Goal: Task Accomplishment & Management: Use online tool/utility

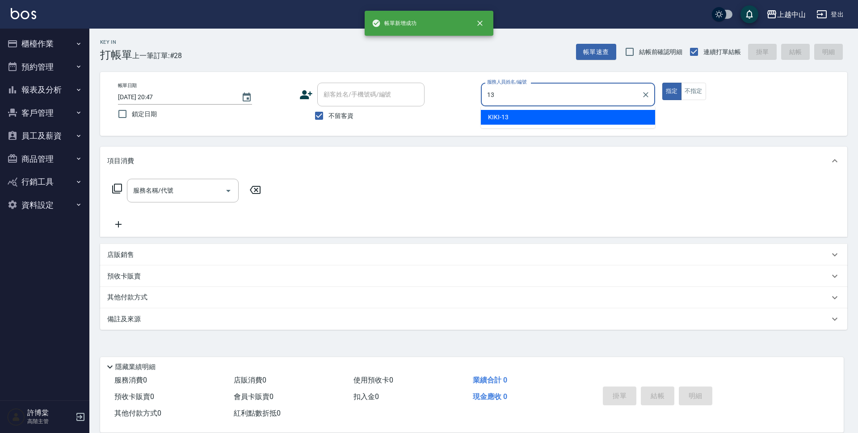
type input "KIKI-13"
type button "true"
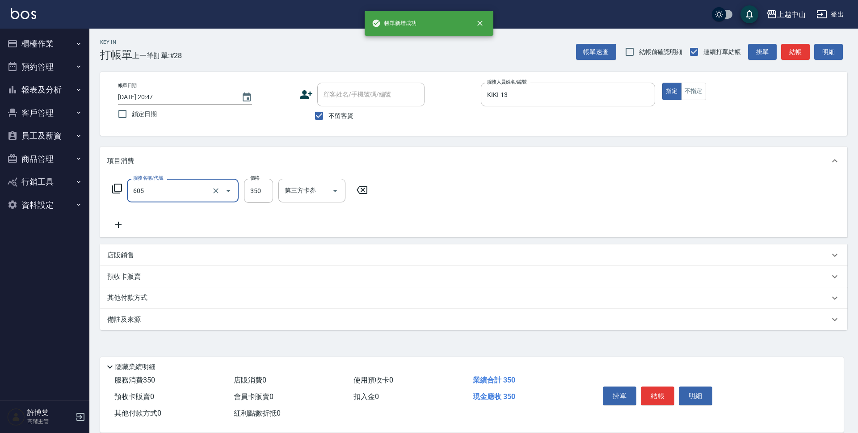
type input "洗髮 (女)(605)"
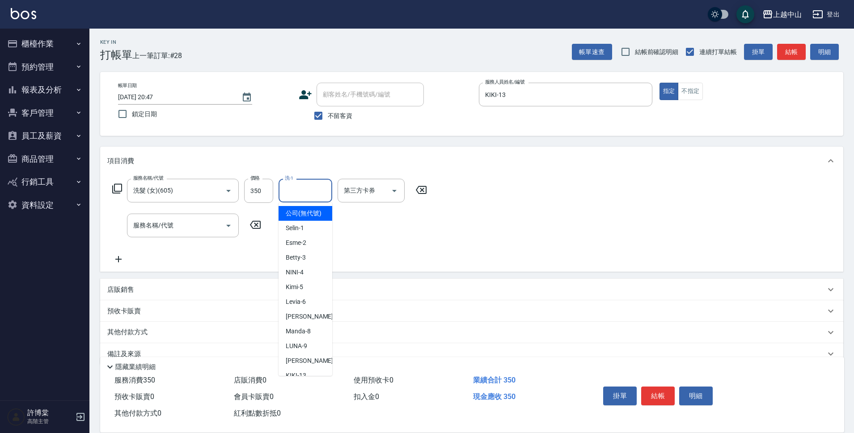
click at [317, 187] on input "洗-1" at bounding box center [305, 191] width 46 height 16
type input "薇慈-36"
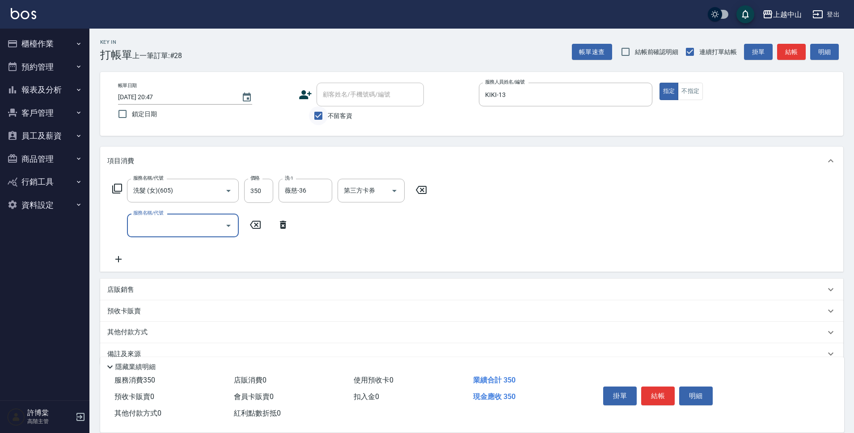
click at [320, 115] on input "不留客資" at bounding box center [318, 115] width 19 height 19
checkbox input "false"
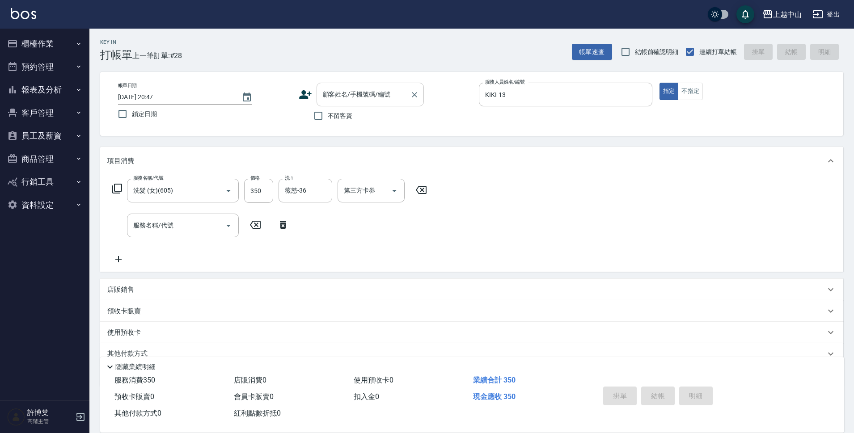
click at [344, 104] on div "顧客姓名/手機號碼/編號" at bounding box center [369, 95] width 107 height 24
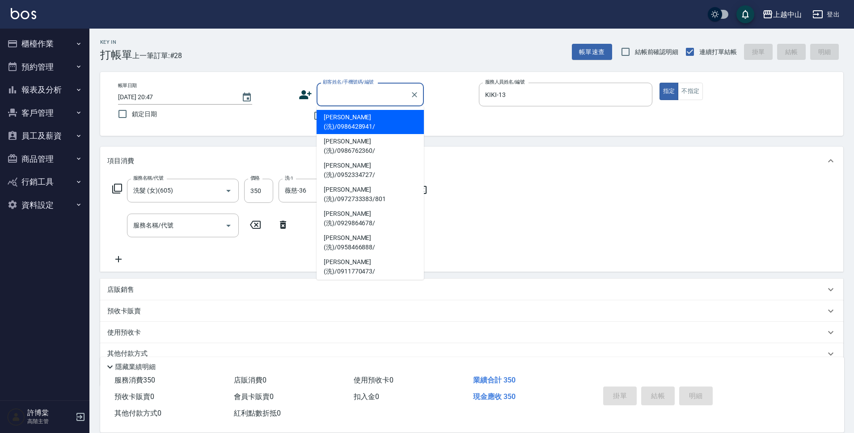
click at [345, 97] on input "顧客姓名/手機號碼/編號" at bounding box center [363, 95] width 86 height 16
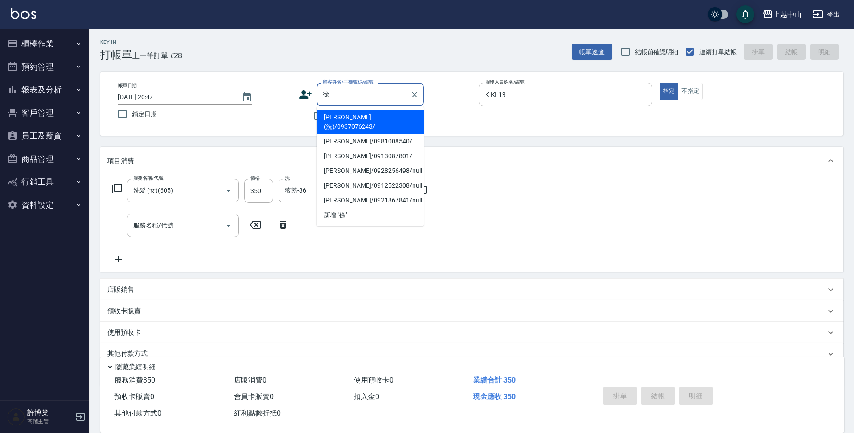
click at [351, 120] on li "[PERSON_NAME](洗)/0937076243/" at bounding box center [369, 122] width 107 height 24
type input "[PERSON_NAME](洗)/0937076243/"
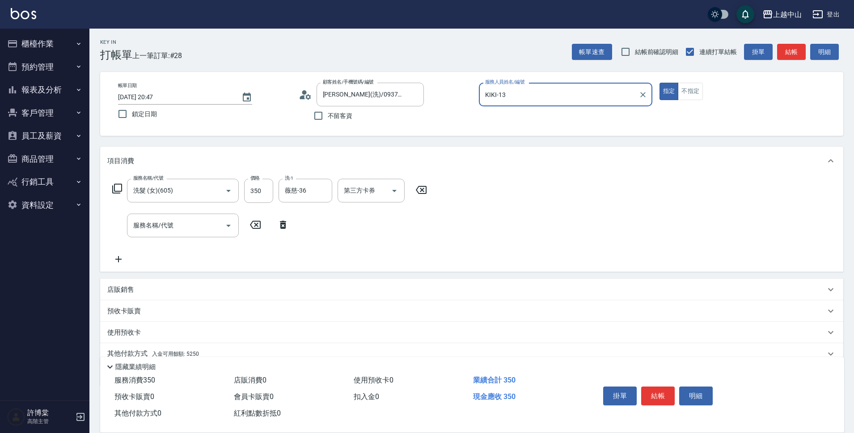
scroll to position [39, 0]
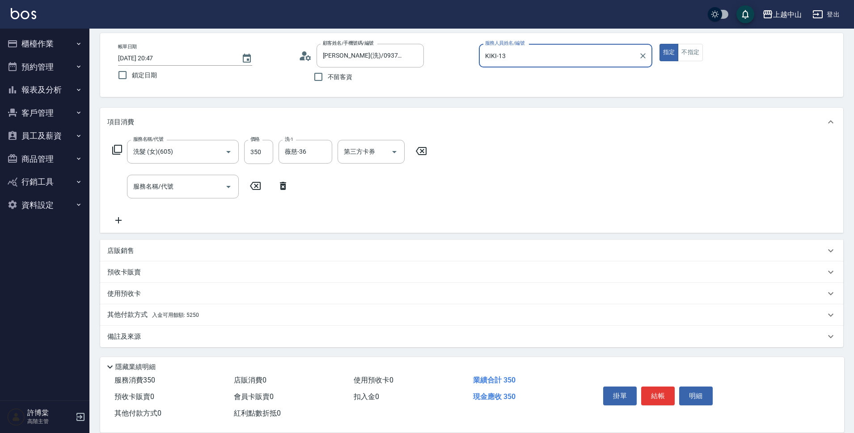
click at [254, 315] on div "其他付款方式 入金可用餘額: 5250" at bounding box center [466, 315] width 718 height 10
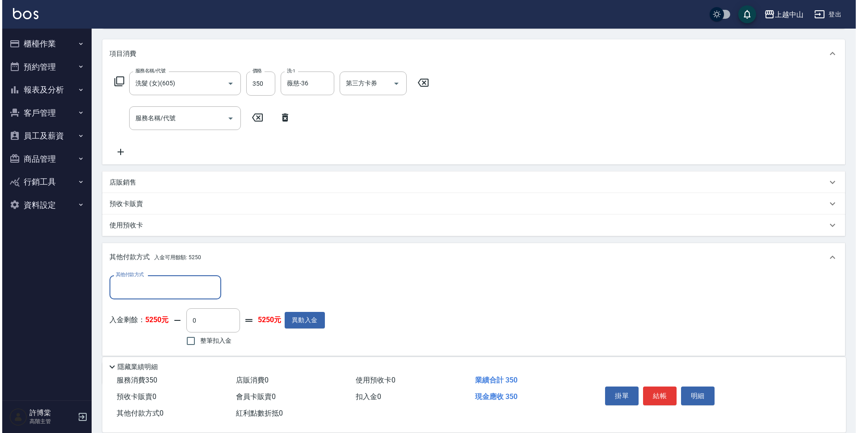
scroll to position [144, 0]
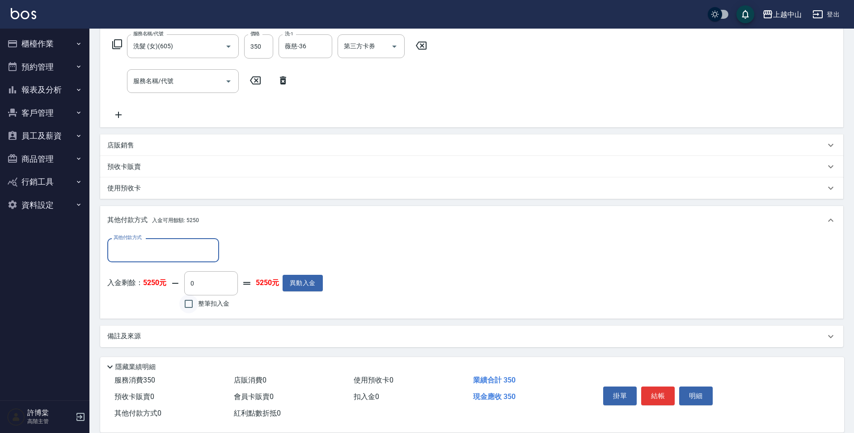
click at [192, 301] on input "整筆扣入金" at bounding box center [188, 303] width 19 height 19
checkbox input "true"
type input "350"
click at [691, 393] on button "明細" at bounding box center [696, 396] width 34 height 19
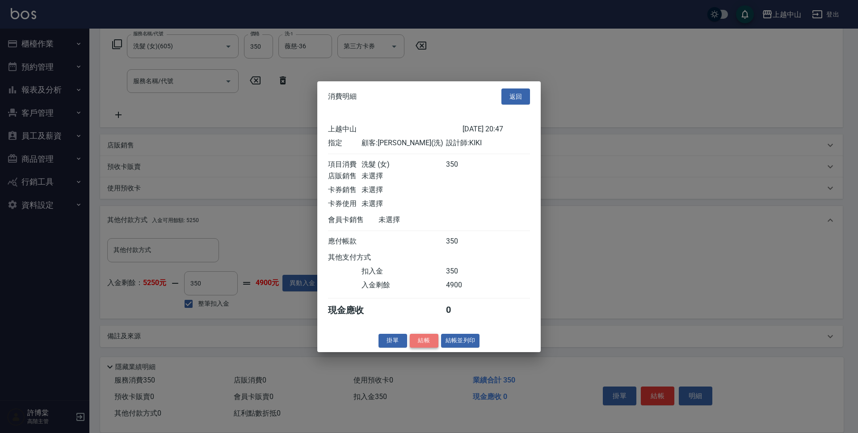
click at [425, 345] on button "結帳" at bounding box center [424, 341] width 29 height 14
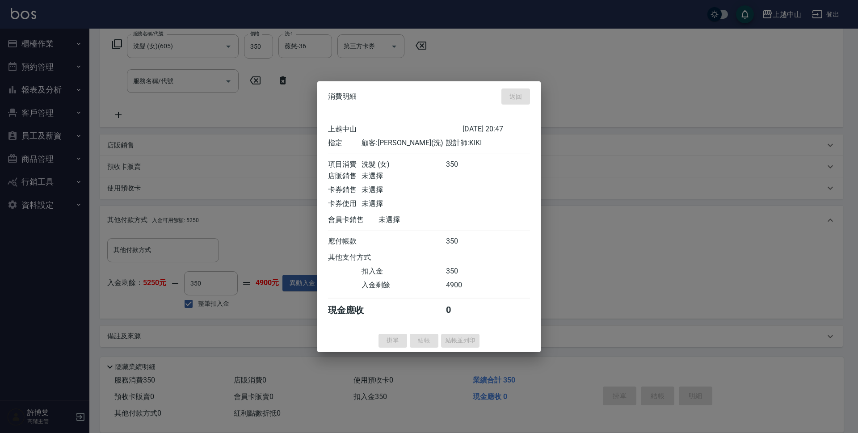
type input "[DATE] 20:48"
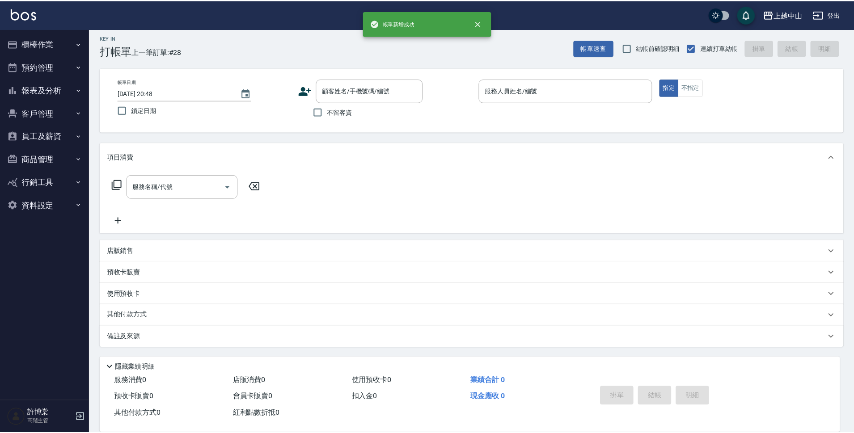
scroll to position [0, 0]
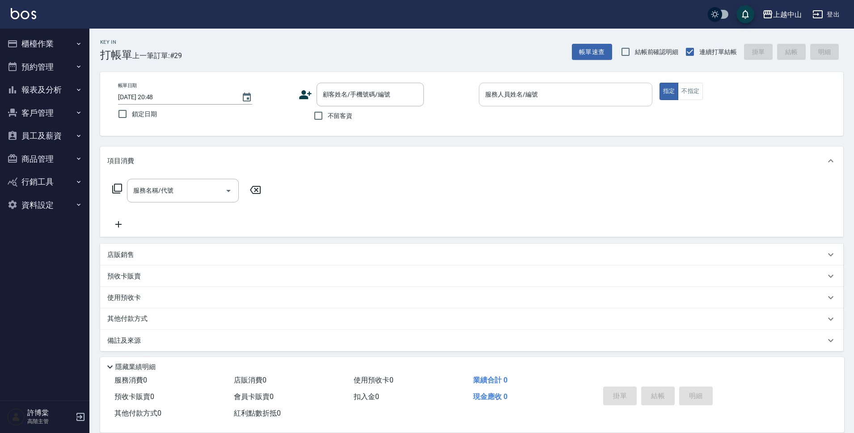
click at [550, 92] on input "服務人員姓名/編號" at bounding box center [565, 95] width 165 height 16
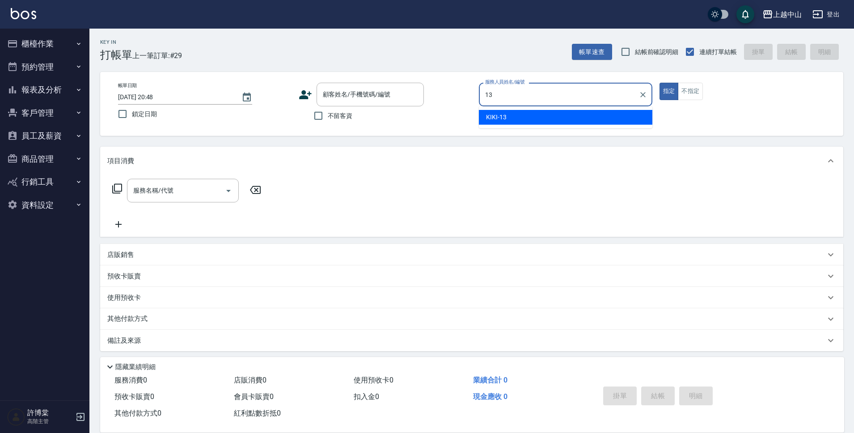
type input "KIKI-13"
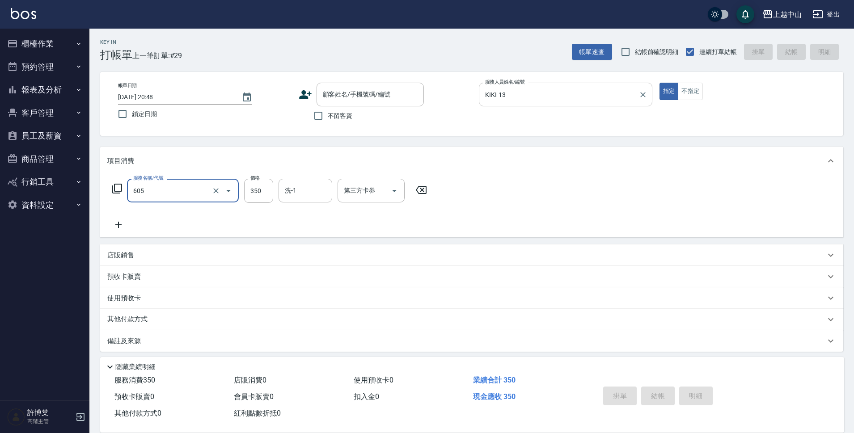
type input "洗髮 (女)(605)"
type input "400"
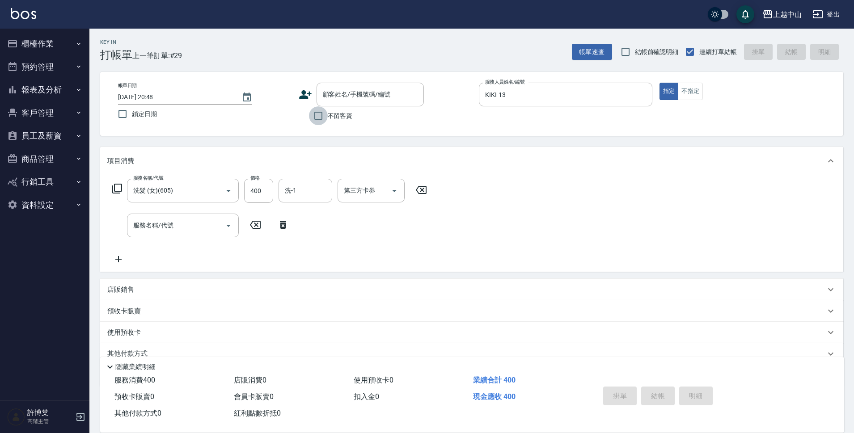
click at [322, 114] on input "不留客資" at bounding box center [318, 115] width 19 height 19
checkbox input "true"
type input "[DATE] 20:49"
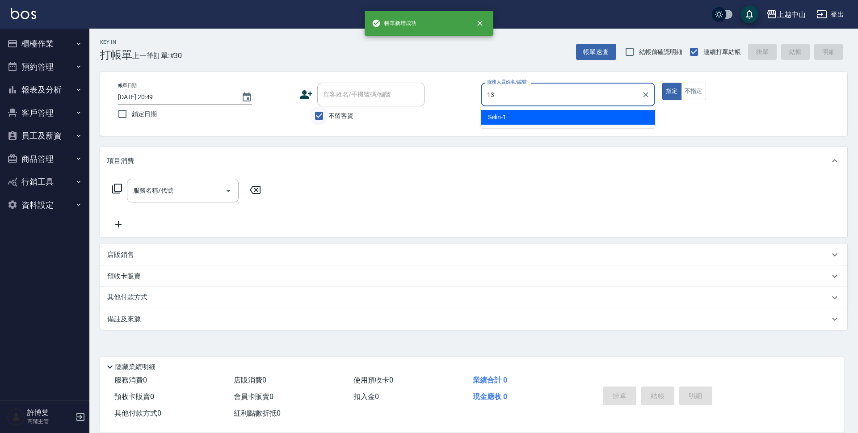
type input "KIKI-13"
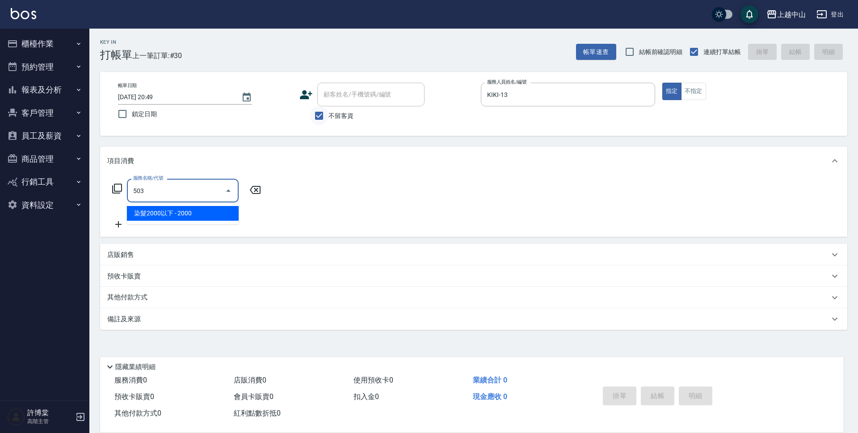
type input "染髮2000以下(503)"
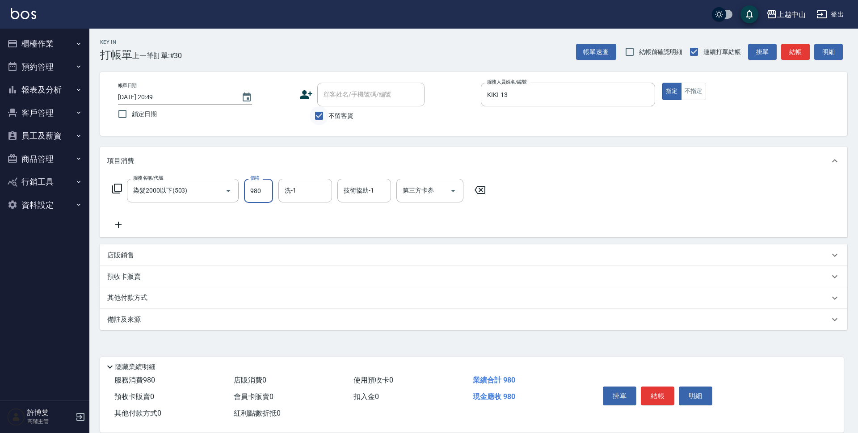
type input "980"
type input "薇慈-36"
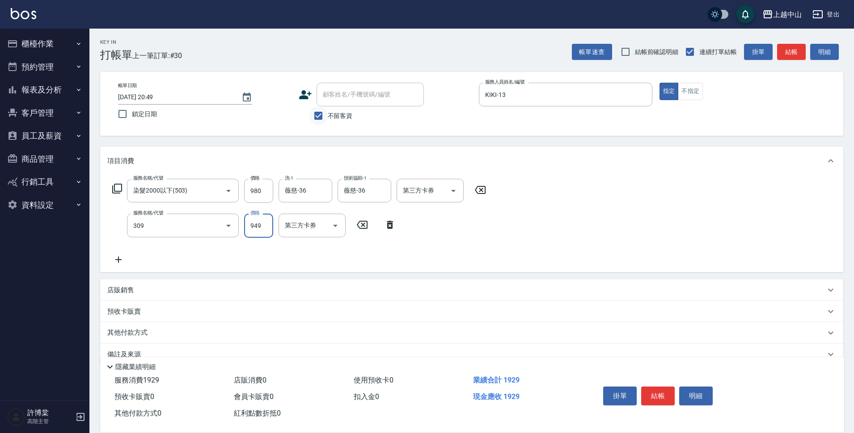
type input "森精萃舒壓調理髮浴(309)"
click at [573, 227] on icon at bounding box center [566, 224] width 22 height 11
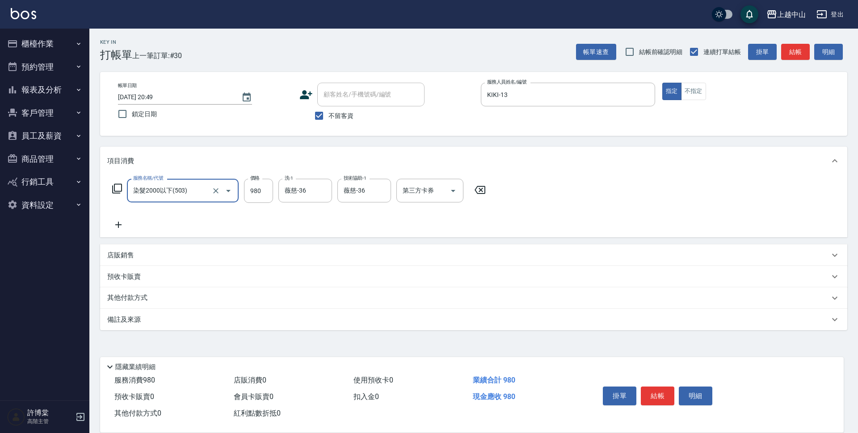
click at [123, 225] on icon at bounding box center [118, 224] width 22 height 11
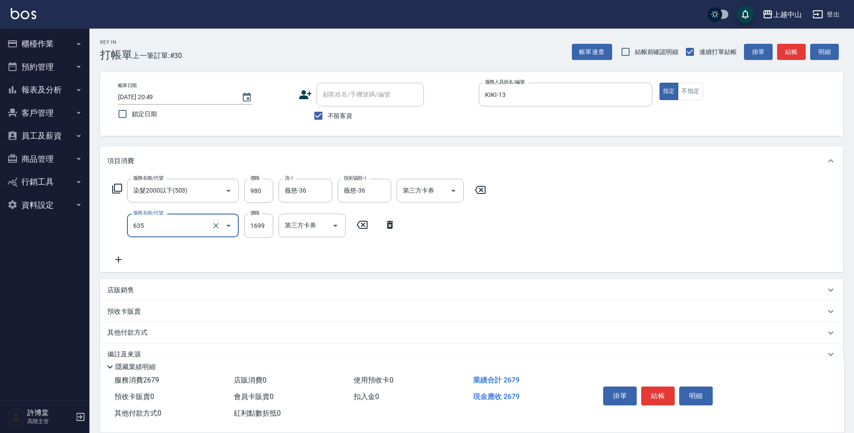
type input "兩段自備單次(635)"
type input "999"
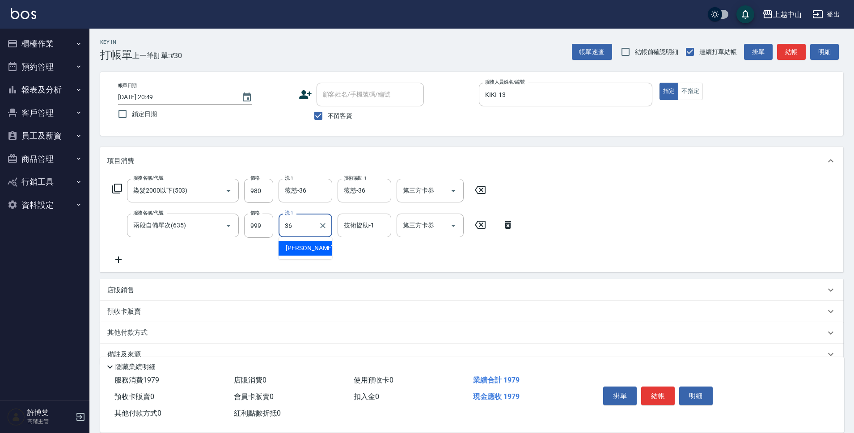
type input "薇慈-36"
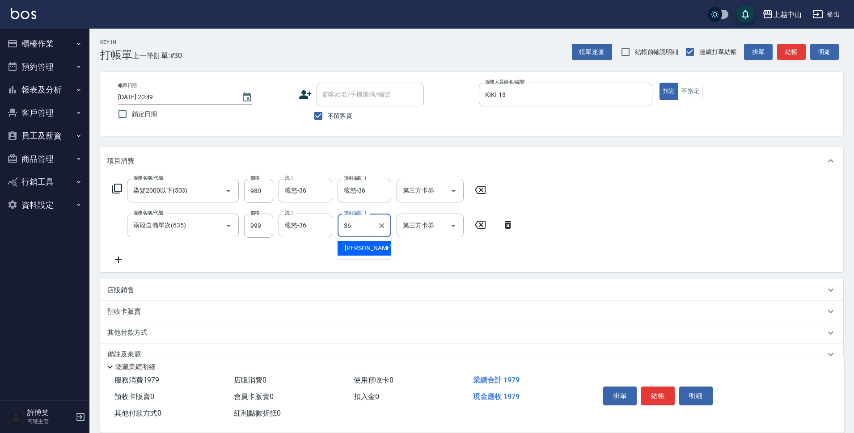
type input "薇慈-36"
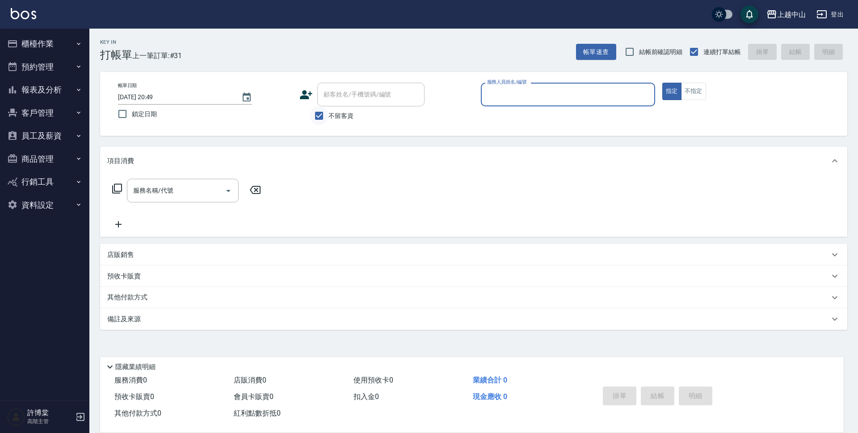
click at [324, 114] on input "不留客資" at bounding box center [319, 115] width 19 height 19
checkbox input "false"
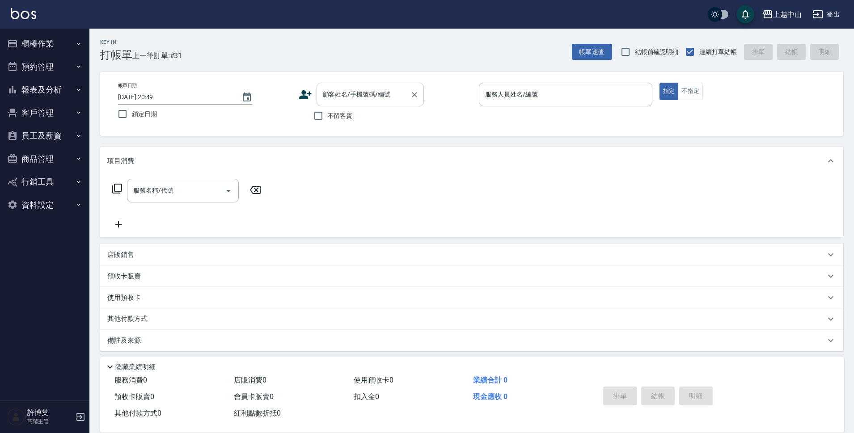
click at [335, 97] on div "顧客姓名/手機號碼/編號 顧客姓名/手機號碼/編號" at bounding box center [369, 95] width 107 height 24
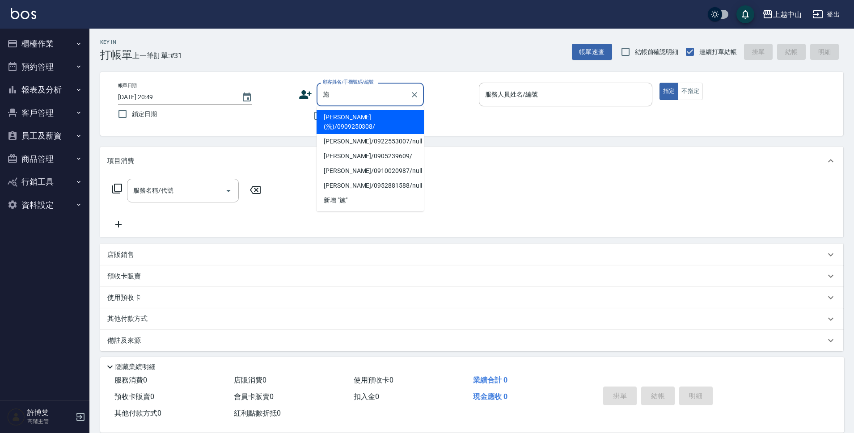
click at [350, 119] on li "[PERSON_NAME](洗)/0909250308/" at bounding box center [369, 122] width 107 height 24
type input "[PERSON_NAME](洗)/0909250308/"
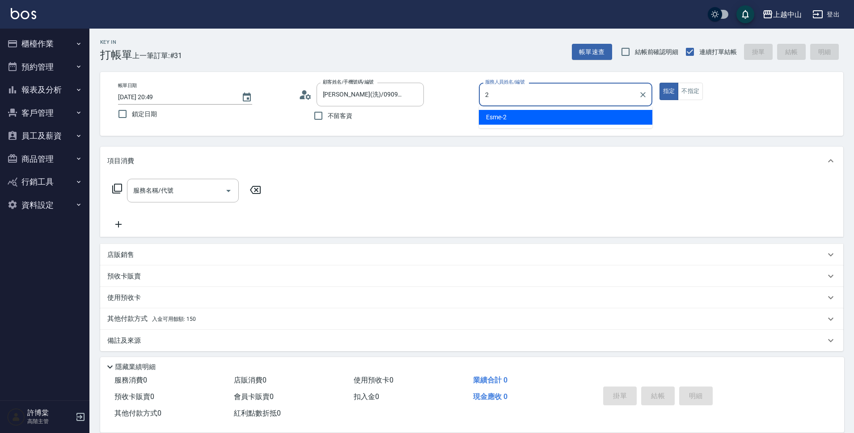
type input "Esme-2"
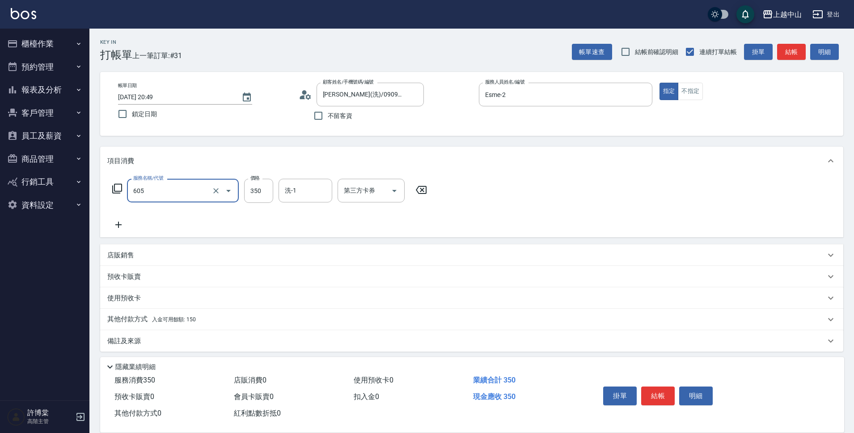
type input "洗髮 (女)(605)"
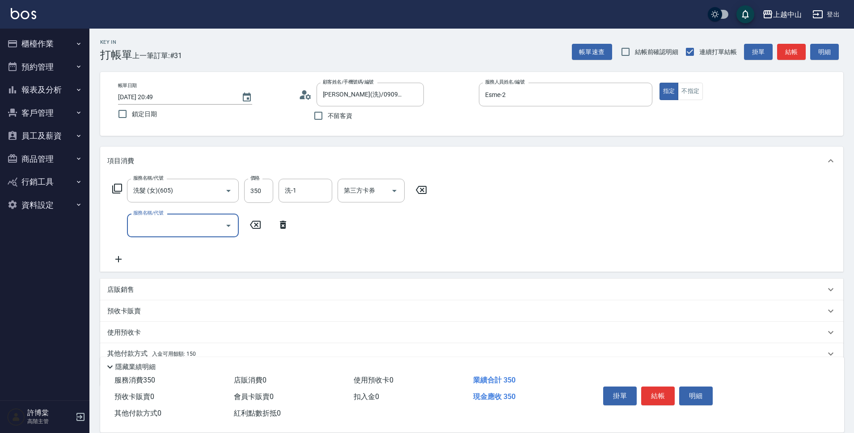
scroll to position [39, 0]
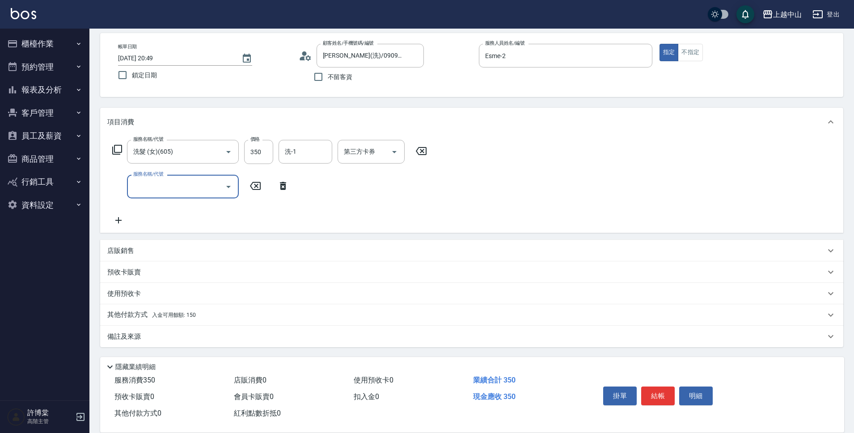
click at [236, 320] on div "其他付款方式 入金可用餘額: 150" at bounding box center [471, 314] width 743 height 21
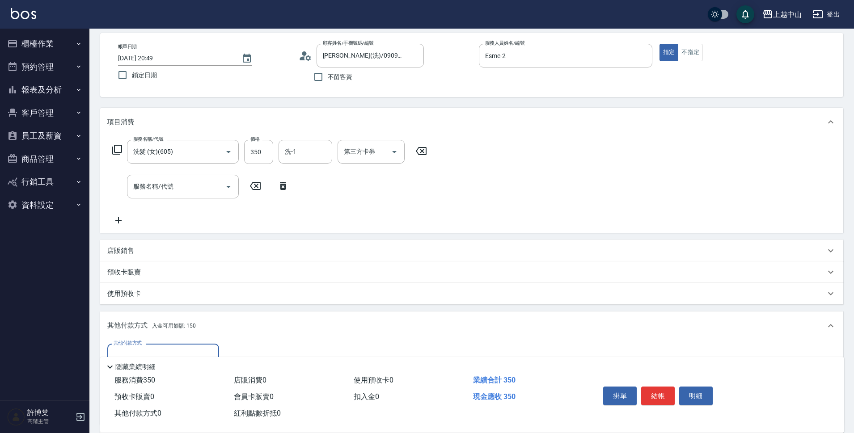
scroll to position [136, 0]
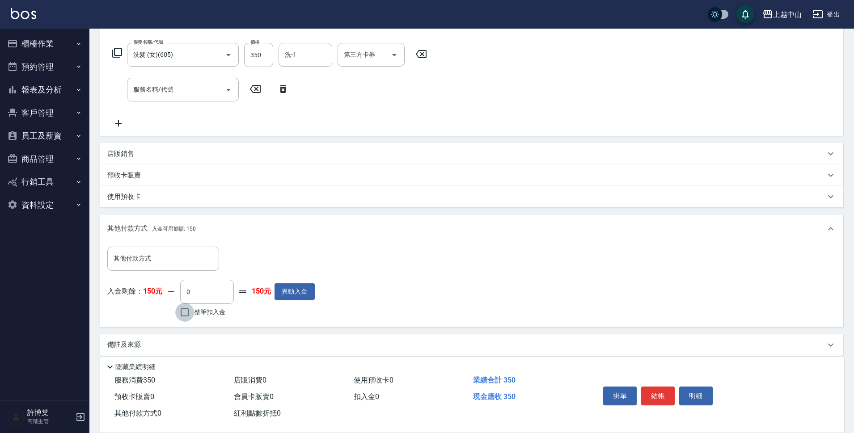
click at [180, 316] on input "整筆扣入金" at bounding box center [184, 312] width 19 height 19
checkbox input "true"
type input "150"
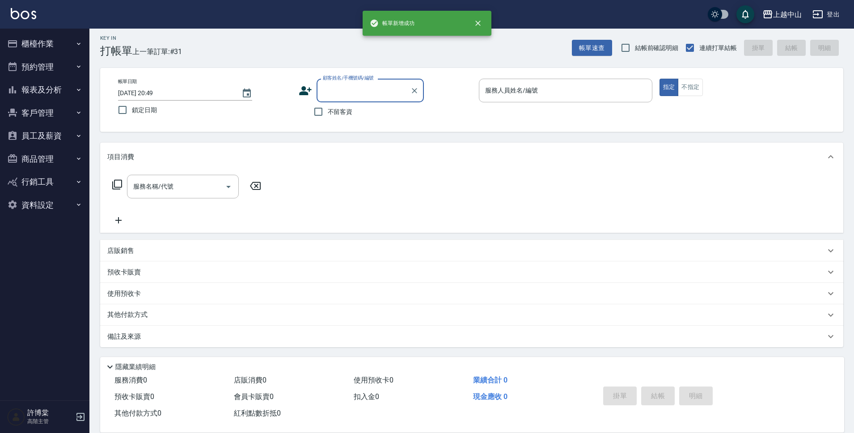
scroll to position [0, 0]
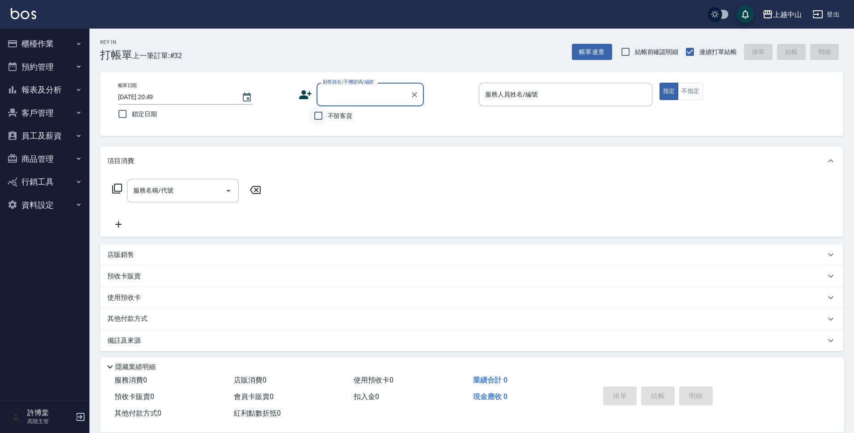
click at [320, 121] on input "不留客資" at bounding box center [318, 115] width 19 height 19
checkbox input "true"
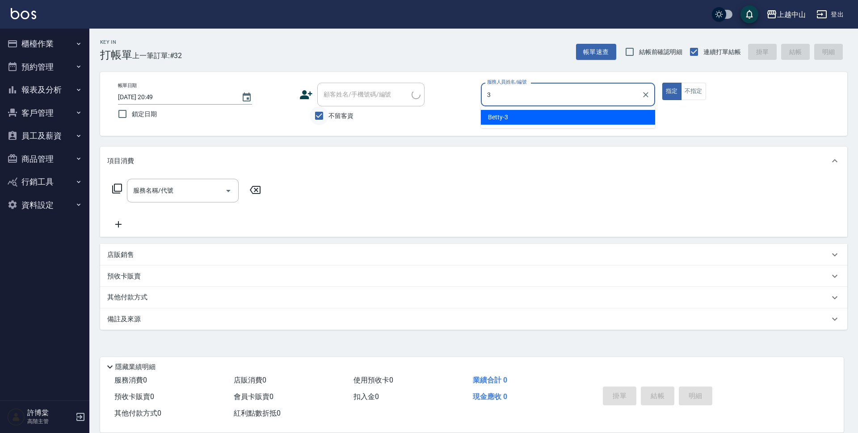
type input "Betty-3"
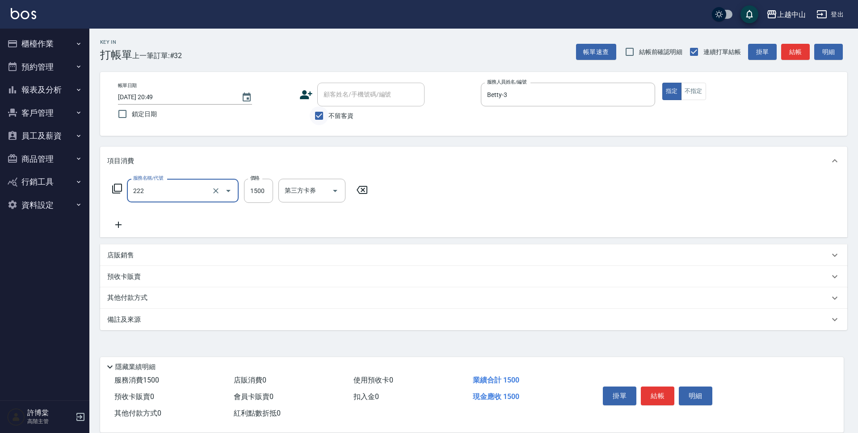
type input "燙髮自備1500以上(222)"
type input "4000"
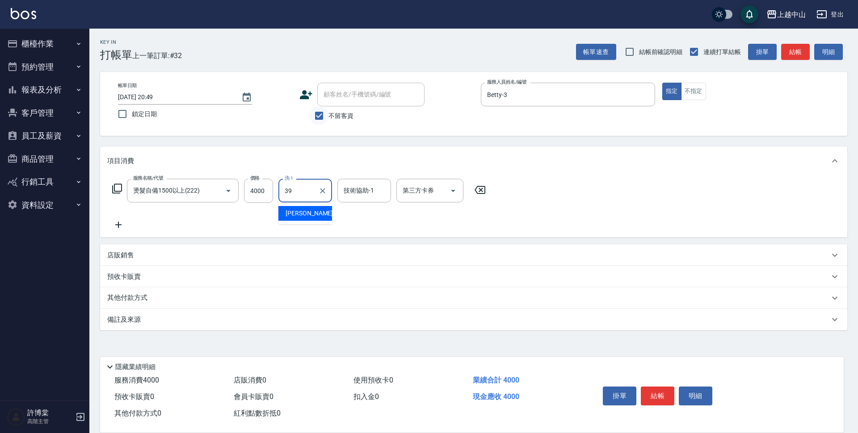
type input "[PERSON_NAME]-39"
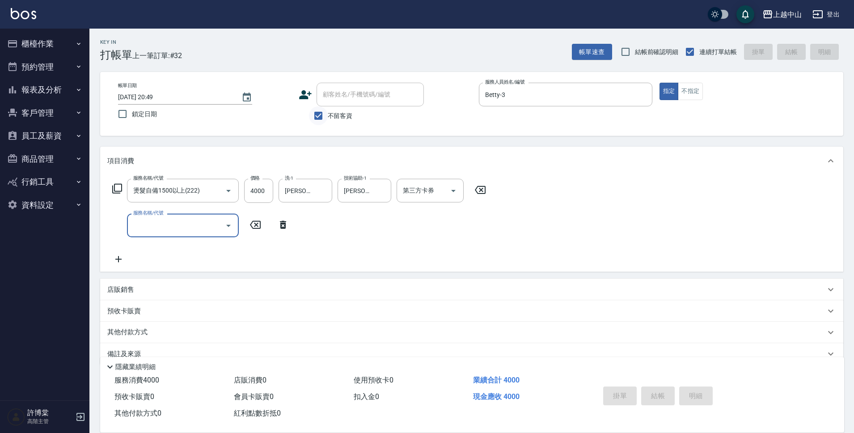
type input "[DATE] 20:50"
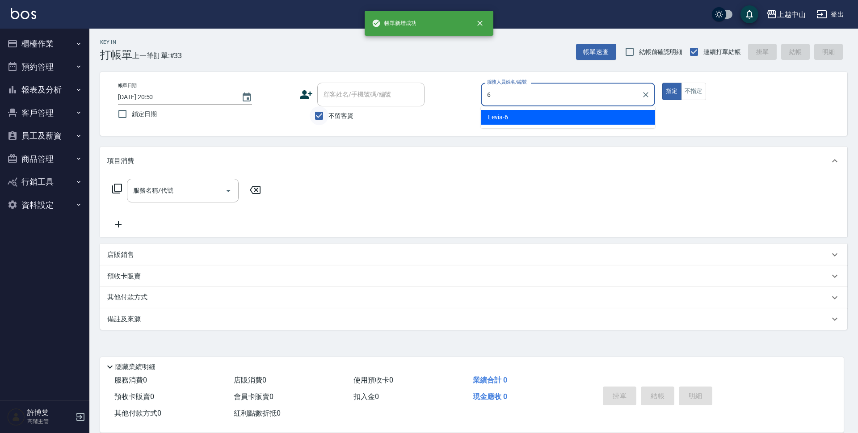
type input "Levia-6"
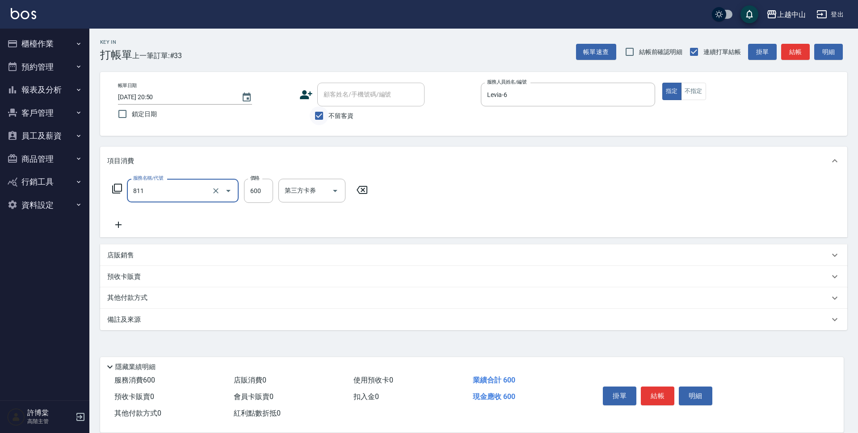
type input "洗+剪(811)"
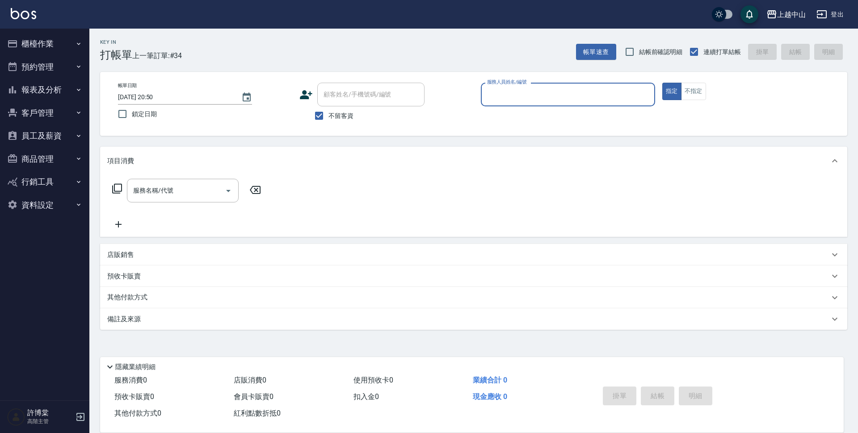
click at [59, 93] on button "報表及分析" at bounding box center [45, 89] width 82 height 23
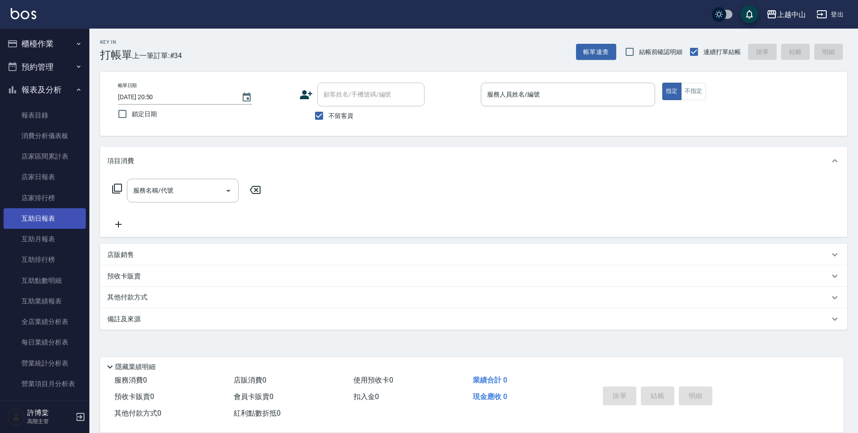
click at [47, 220] on link "互助日報表" at bounding box center [45, 218] width 82 height 21
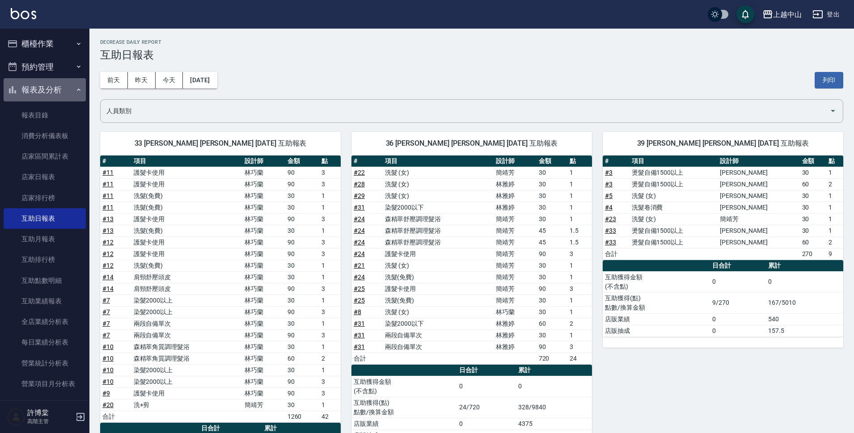
click at [48, 89] on button "報表及分析" at bounding box center [45, 89] width 82 height 23
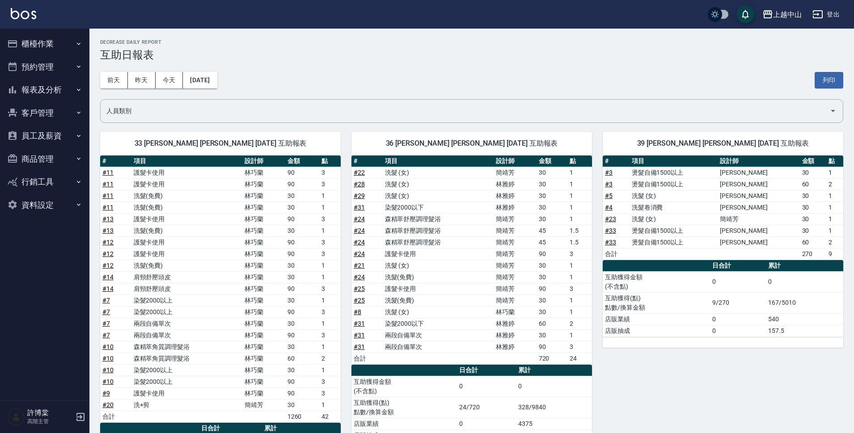
click at [62, 36] on button "櫃檯作業" at bounding box center [45, 43] width 82 height 23
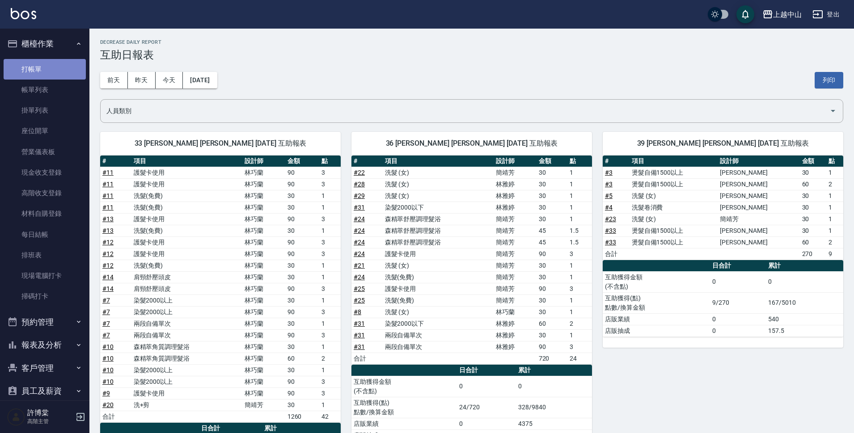
click at [54, 67] on link "打帳單" at bounding box center [45, 69] width 82 height 21
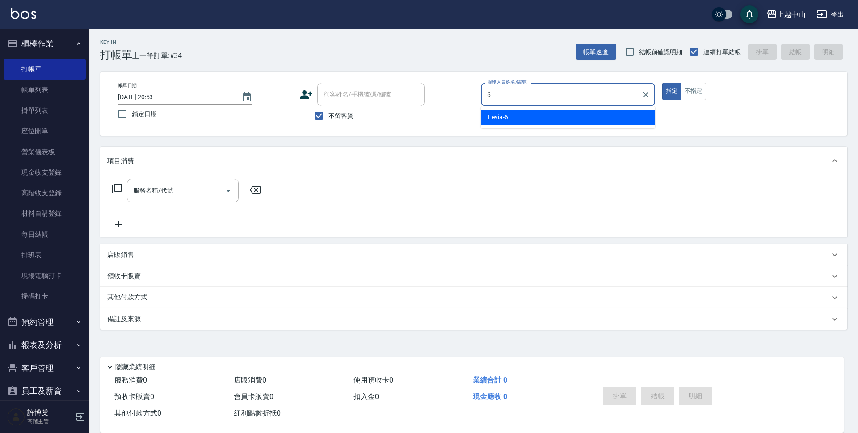
type input "Levia-6"
type button "true"
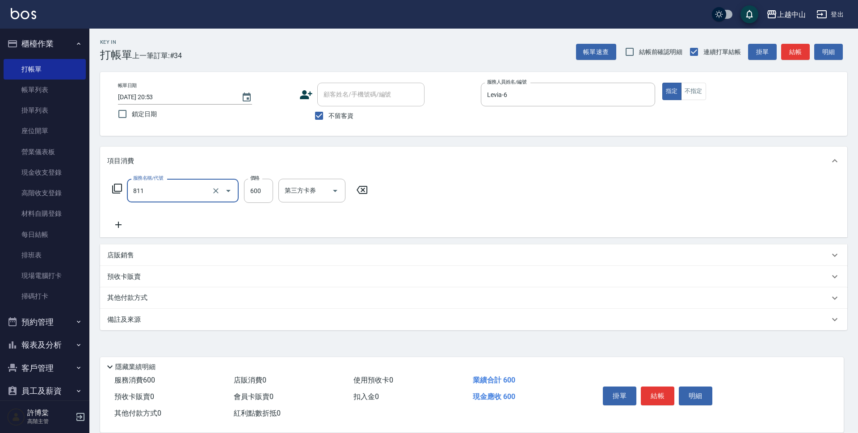
type input "洗+剪(811)"
type input "500"
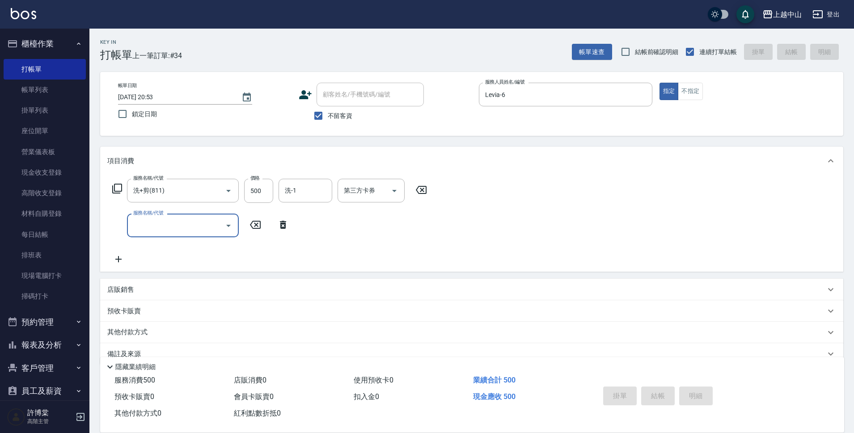
type input "[DATE] 20:54"
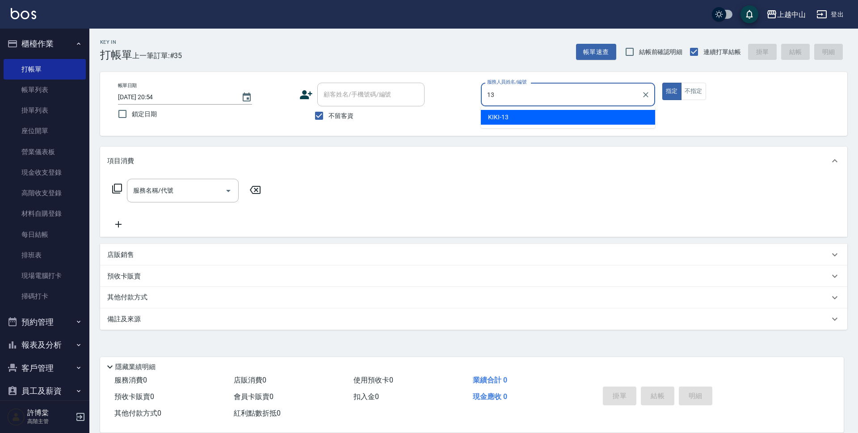
type input "KIKI-13"
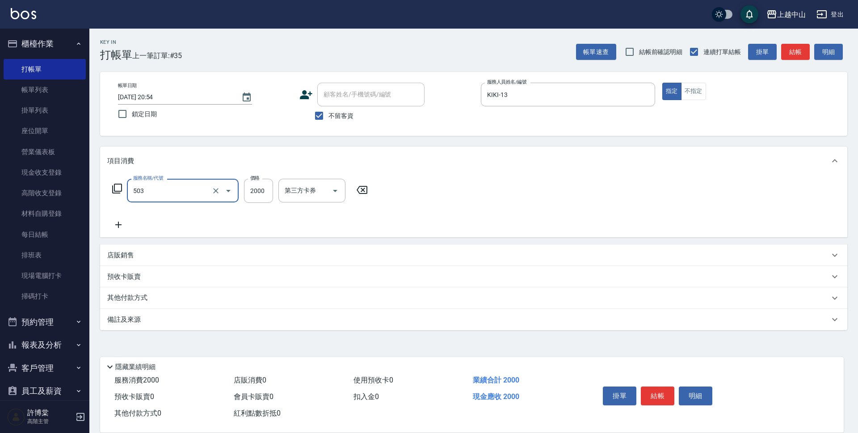
type input "染髮2000以下(503)"
type input "1480"
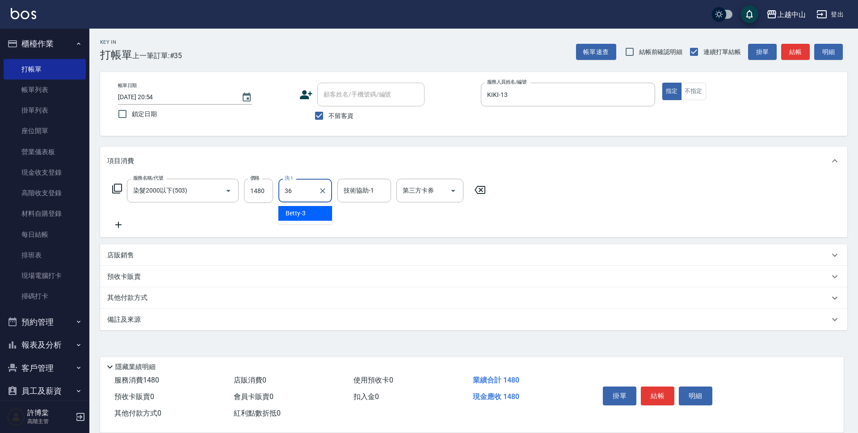
type input "薇慈-36"
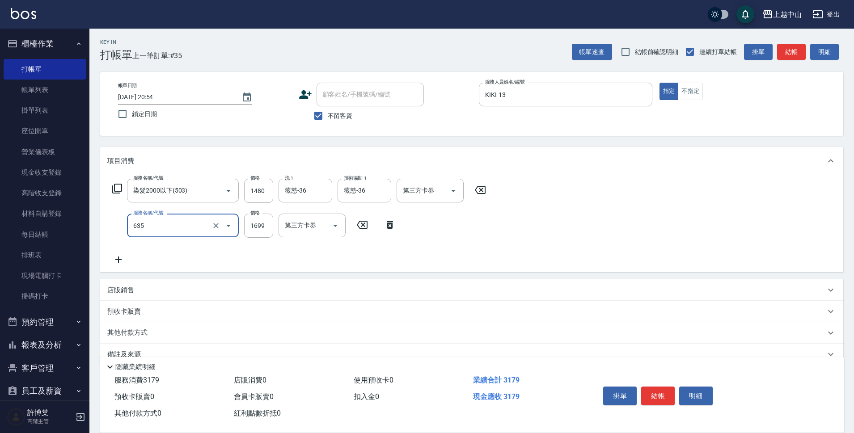
type input "兩段自備單次(635)"
type input "1800"
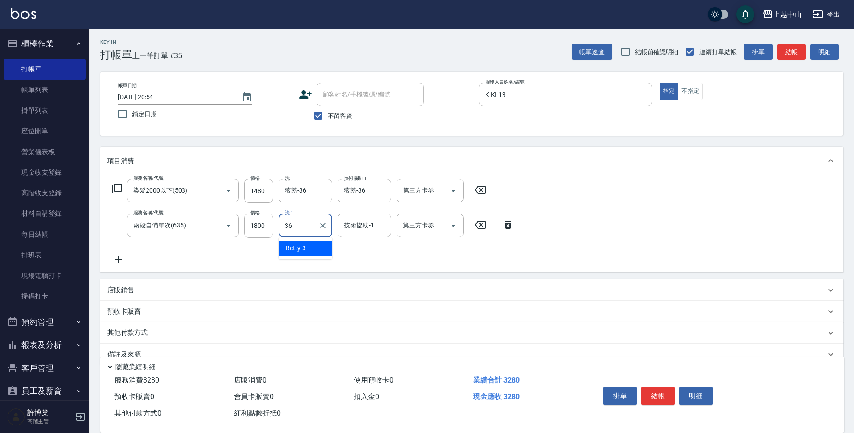
type input "薇慈-36"
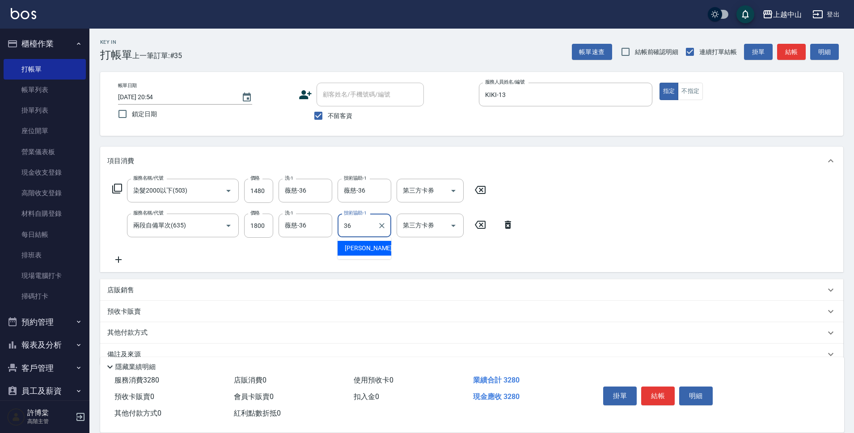
type input "薇慈-36"
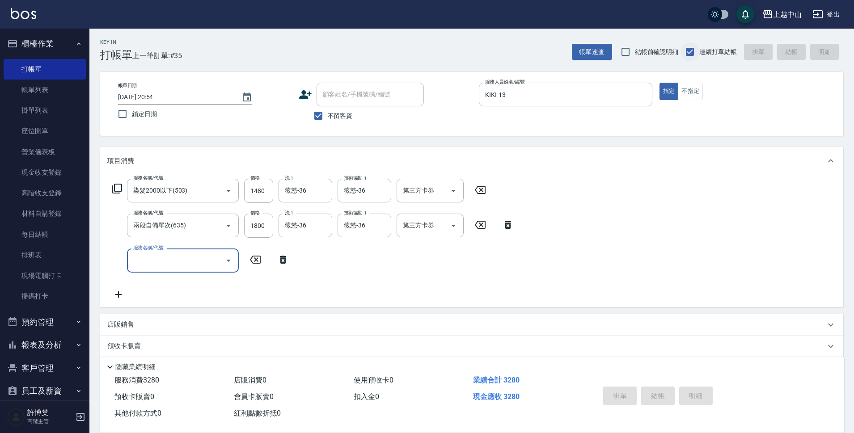
type input "[DATE] 20:55"
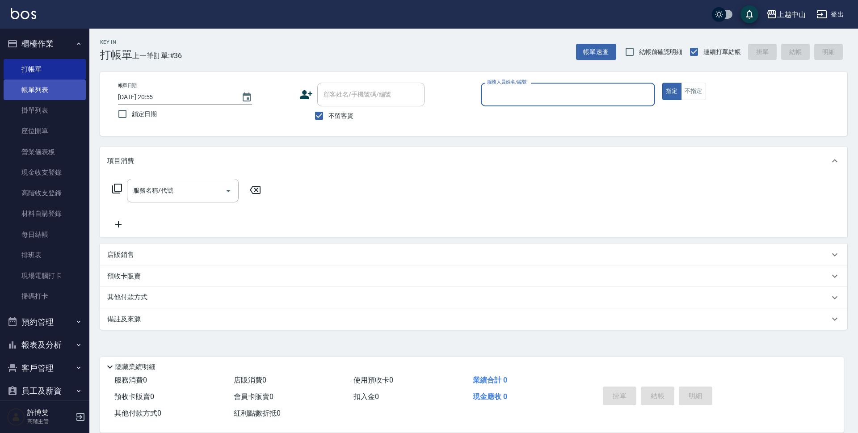
click at [54, 97] on link "帳單列表" at bounding box center [45, 90] width 82 height 21
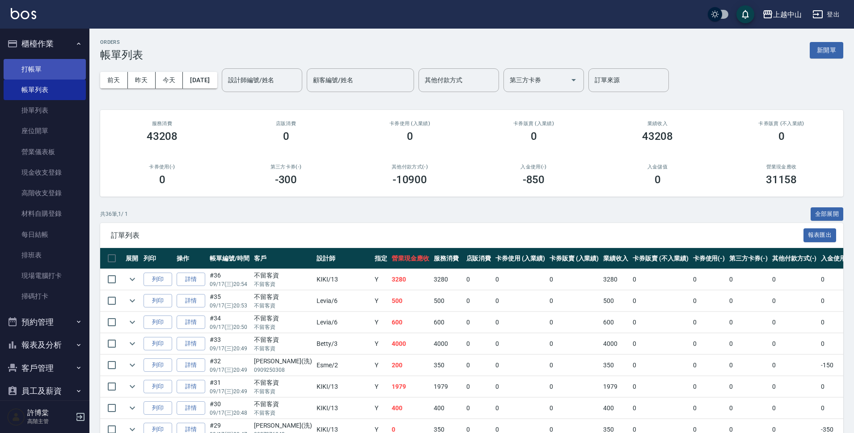
click at [56, 67] on link "打帳單" at bounding box center [45, 69] width 82 height 21
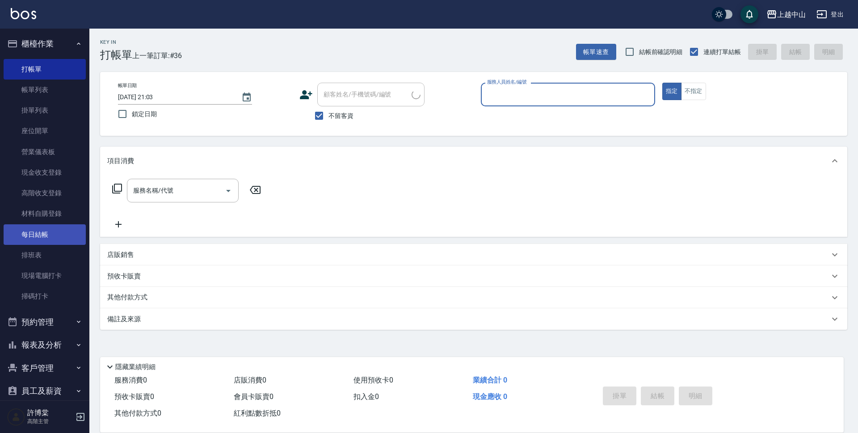
click at [33, 243] on link "每日結帳" at bounding box center [45, 234] width 82 height 21
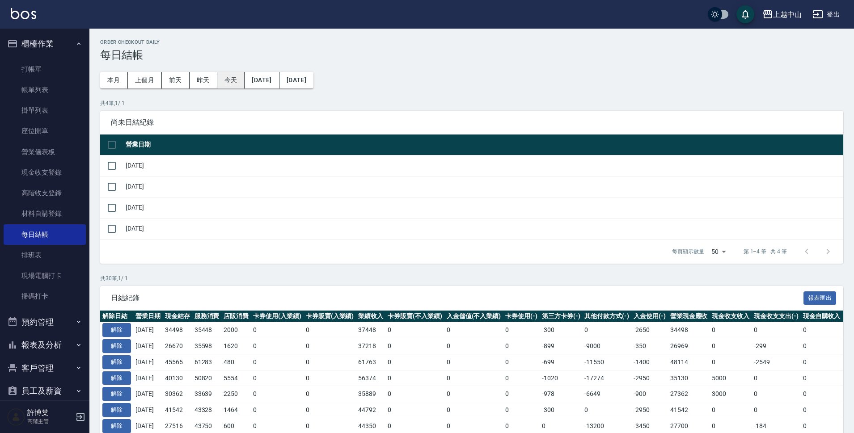
click at [233, 80] on button "今天" at bounding box center [231, 80] width 28 height 17
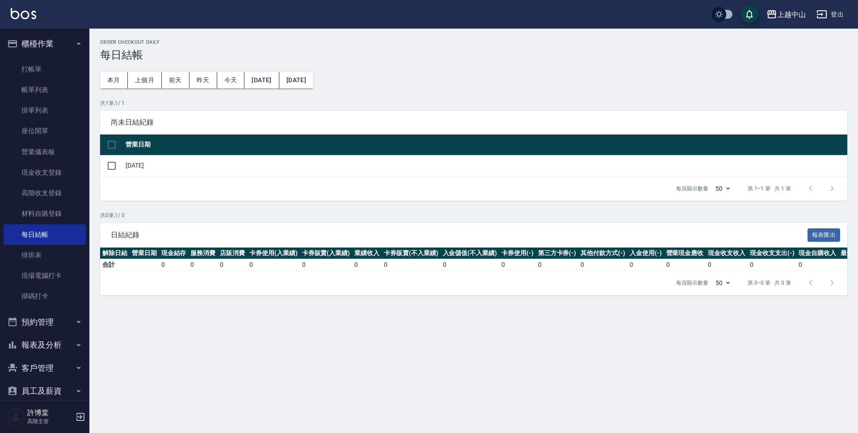
click at [114, 142] on input "checkbox" at bounding box center [111, 144] width 19 height 19
checkbox input "true"
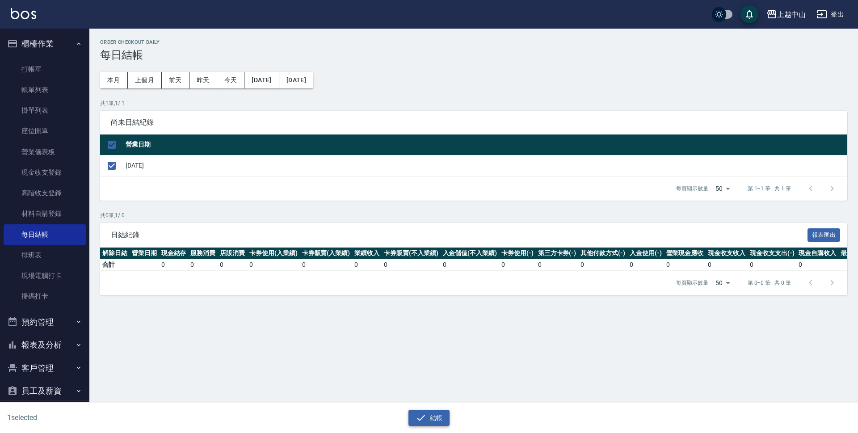
click at [427, 416] on button "結帳" at bounding box center [429, 418] width 42 height 17
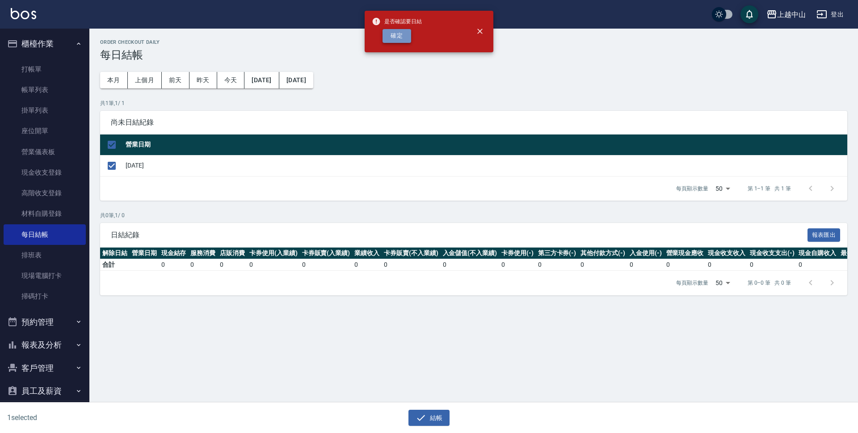
click at [398, 40] on button "確定" at bounding box center [397, 36] width 29 height 14
checkbox input "false"
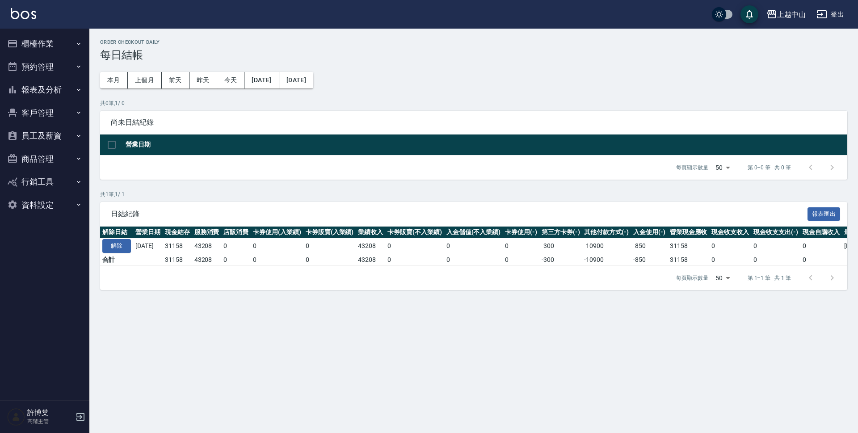
click at [51, 49] on button "櫃檯作業" at bounding box center [45, 43] width 82 height 23
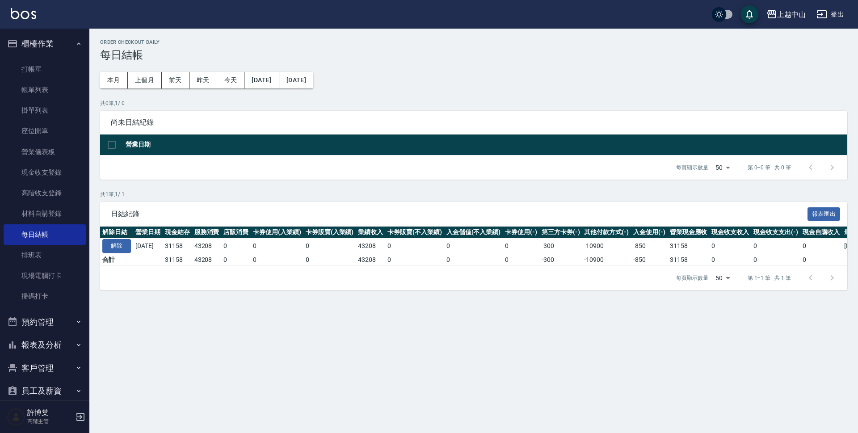
click at [51, 44] on button "櫃檯作業" at bounding box center [45, 43] width 82 height 23
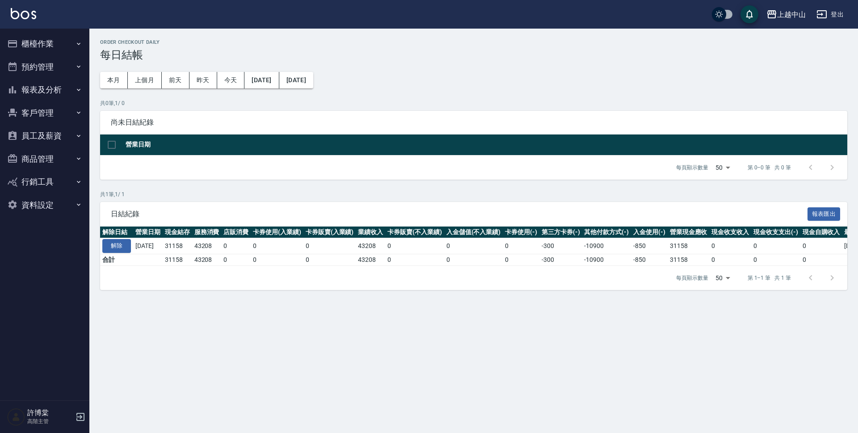
click at [49, 48] on button "櫃檯作業" at bounding box center [45, 43] width 82 height 23
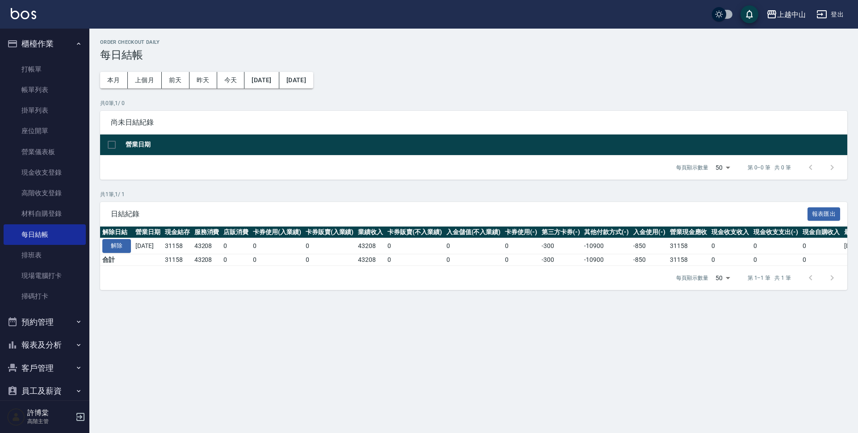
click at [56, 42] on button "櫃檯作業" at bounding box center [45, 43] width 82 height 23
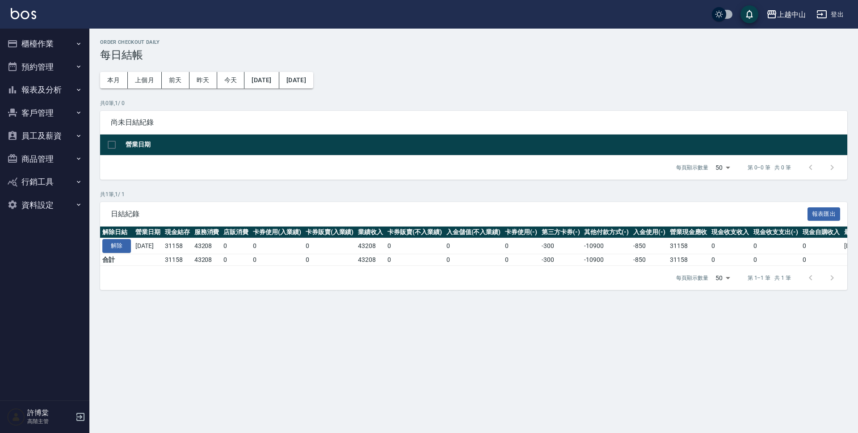
click at [52, 88] on button "報表及分析" at bounding box center [45, 89] width 82 height 23
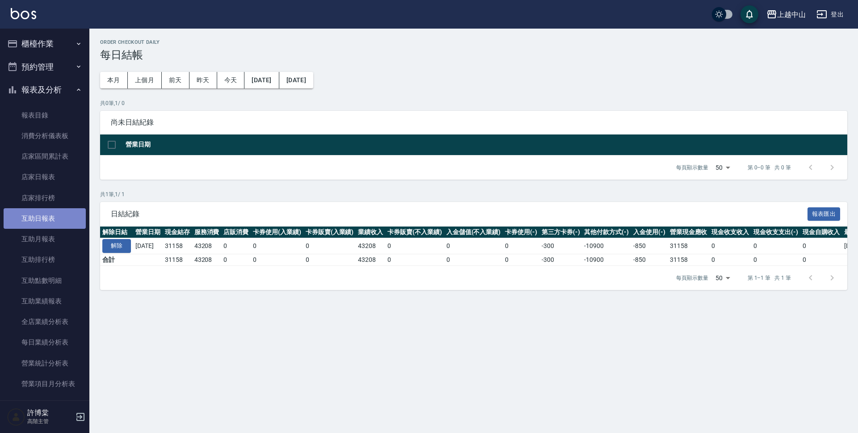
click at [47, 226] on link "互助日報表" at bounding box center [45, 218] width 82 height 21
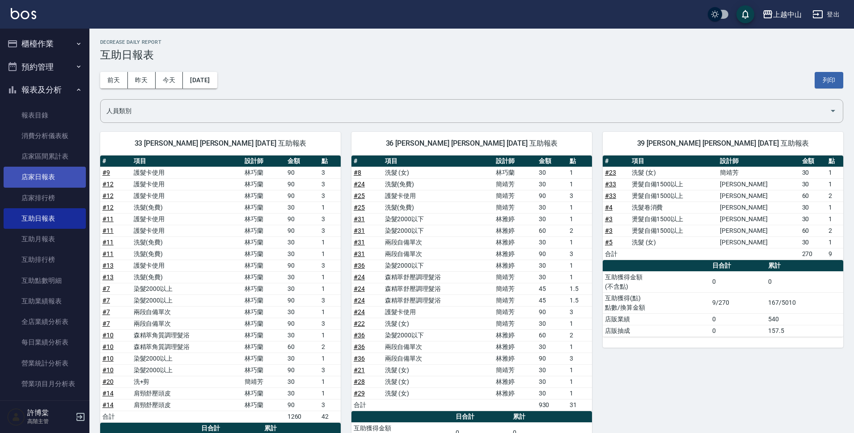
click at [50, 169] on link "店家日報表" at bounding box center [45, 177] width 82 height 21
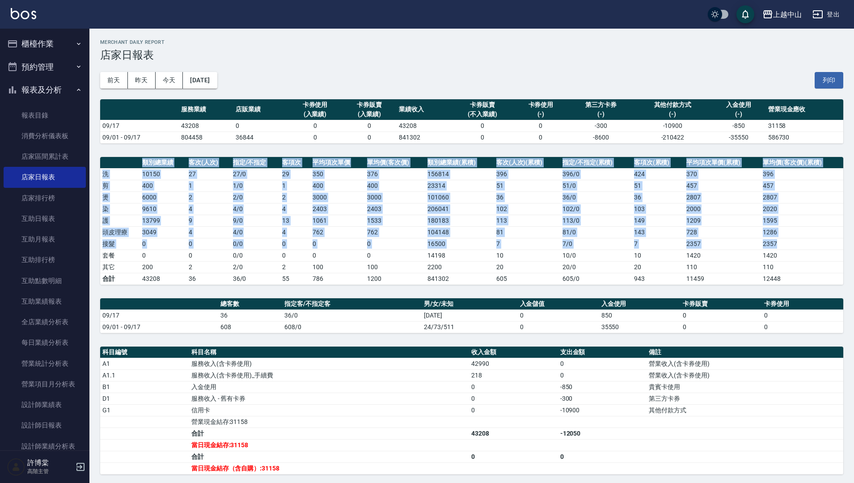
drag, startPoint x: 842, startPoint y: 238, endPoint x: 858, endPoint y: 251, distance: 20.0
click at [851, 261] on div "上越中山 2025-09-17 店家日報表 列印時間： 2025-09-17-21:03 Merchant Daily Report 店家日報表 前天 昨天 …" at bounding box center [471, 304] width 764 height 551
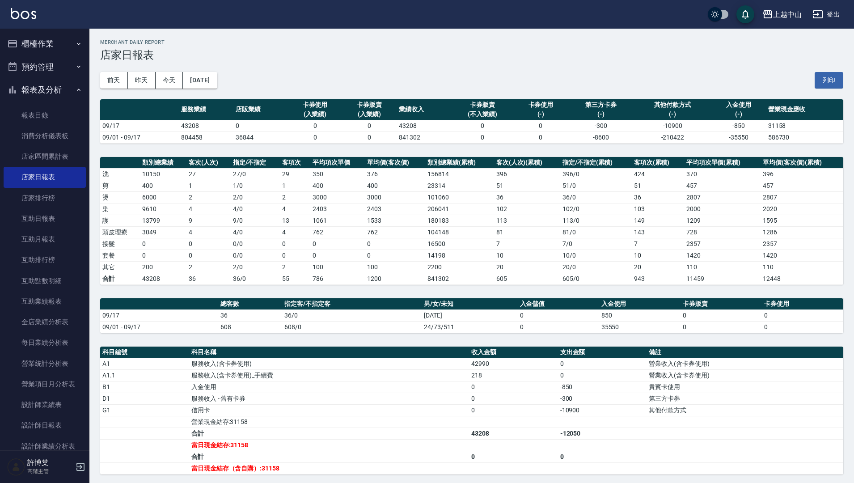
drag, startPoint x: 837, startPoint y: 285, endPoint x: 858, endPoint y: 273, distance: 23.5
click at [837, 285] on div "上越中山 2025-09-17 店家日報表 列印時間： 2025-09-17-21:03 Merchant Daily Report 店家日報表 前天 昨天 …" at bounding box center [471, 304] width 764 height 551
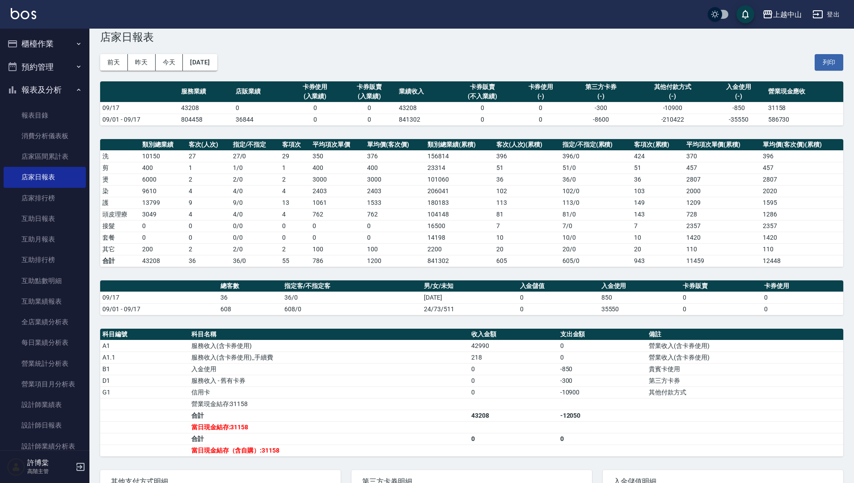
scroll to position [19, 0]
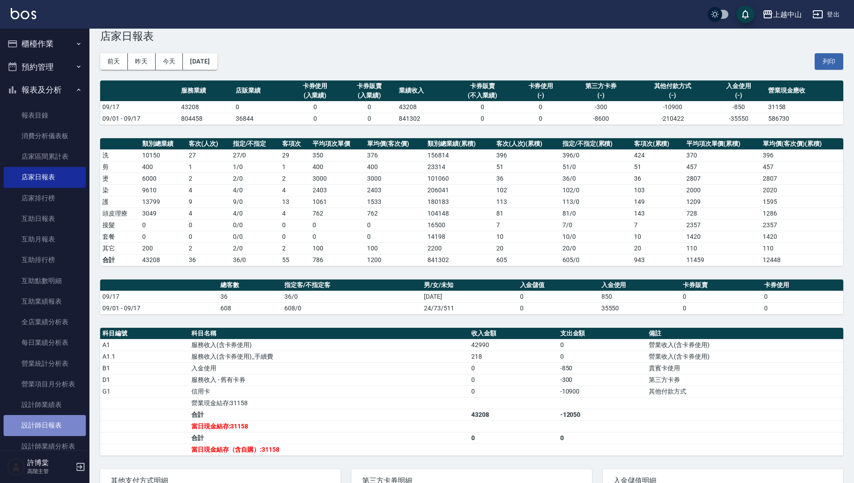
click at [58, 425] on link "設計師日報表" at bounding box center [45, 425] width 82 height 21
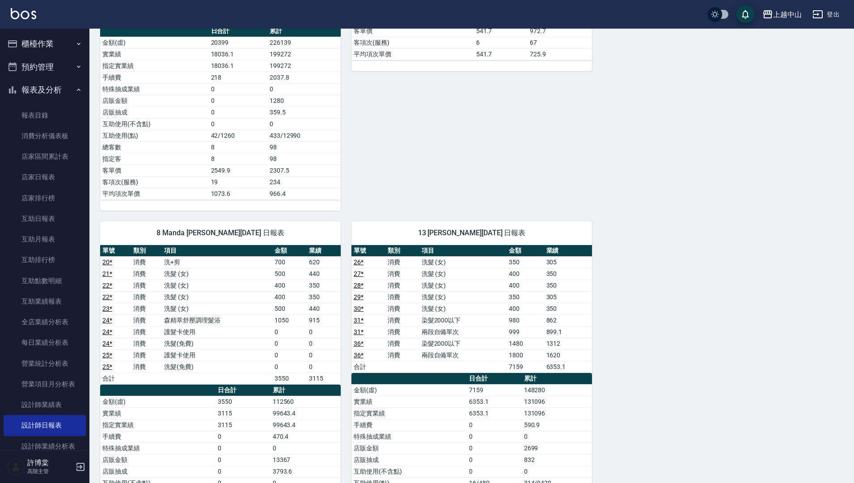
scroll to position [740, 0]
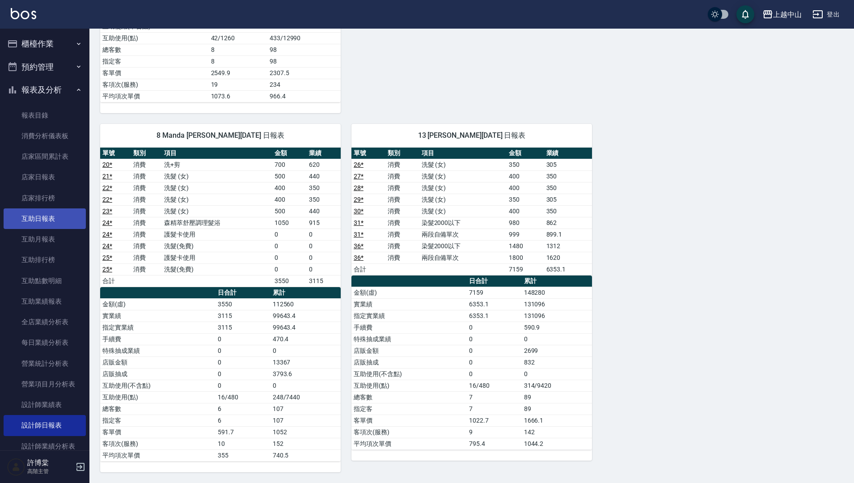
click at [55, 214] on link "互助日報表" at bounding box center [45, 218] width 82 height 21
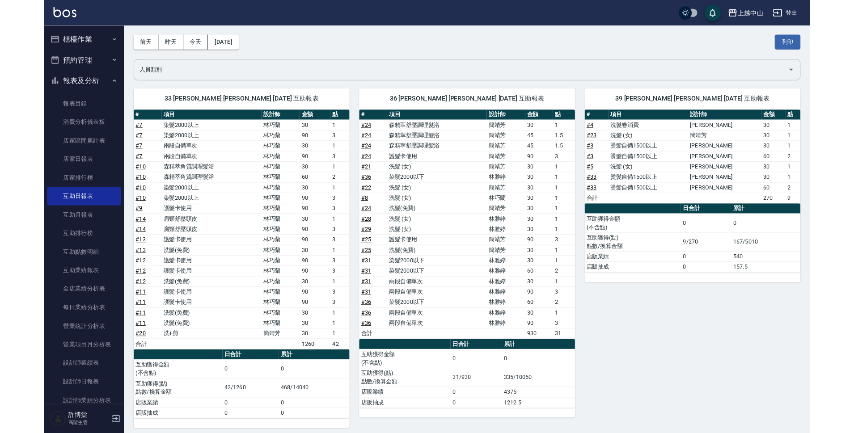
scroll to position [38, 0]
